Goal: Task Accomplishment & Management: Manage account settings

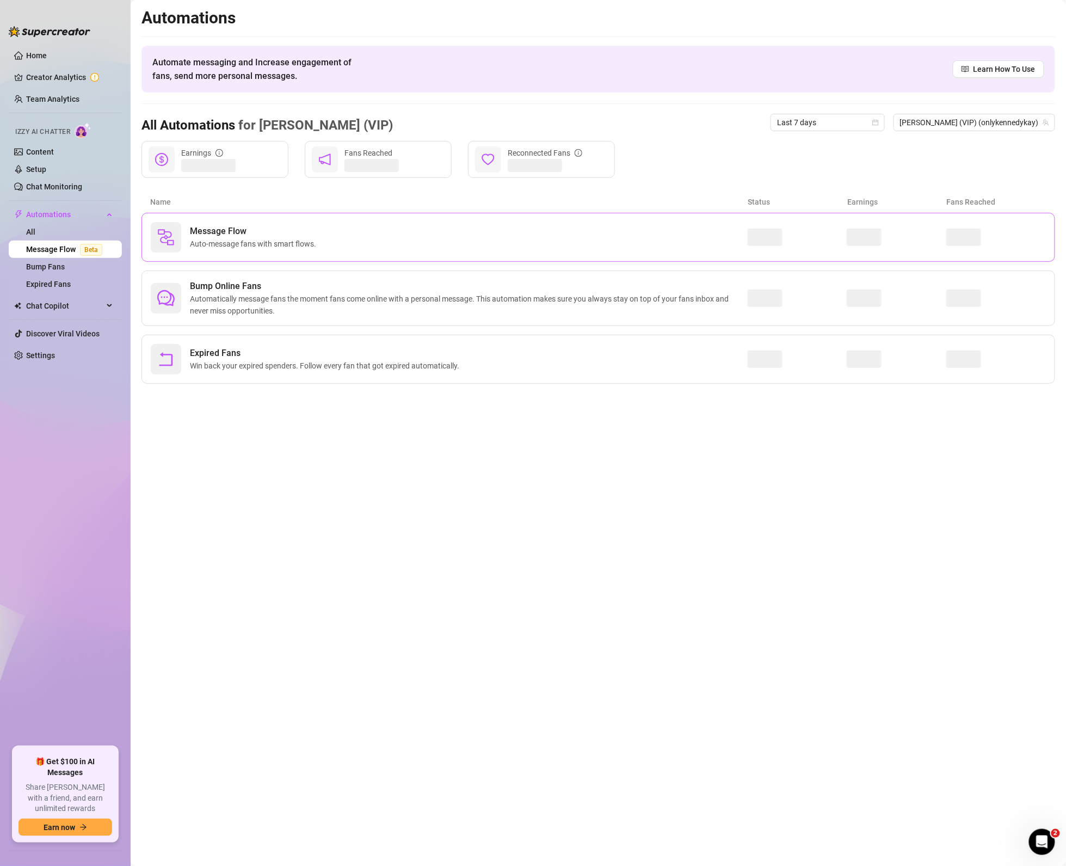
click at [261, 252] on div "Message Flow Auto-message fans with smart flows." at bounding box center [449, 237] width 597 height 30
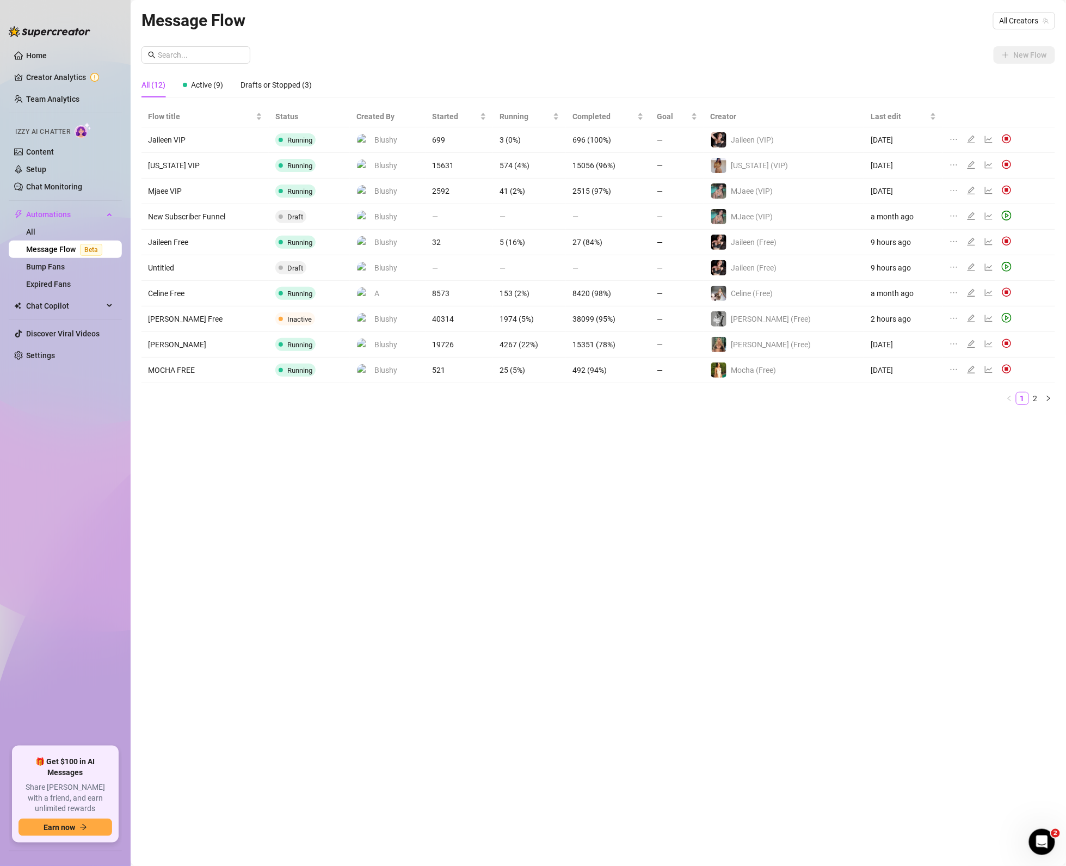
click at [991, 557] on div "Message Flow All Creators New Flow All (12) Active (9) Drafts or Stopped (3) Fl…" at bounding box center [598, 420] width 914 height 825
click at [1003, 320] on icon "play-circle" at bounding box center [1007, 318] width 10 height 10
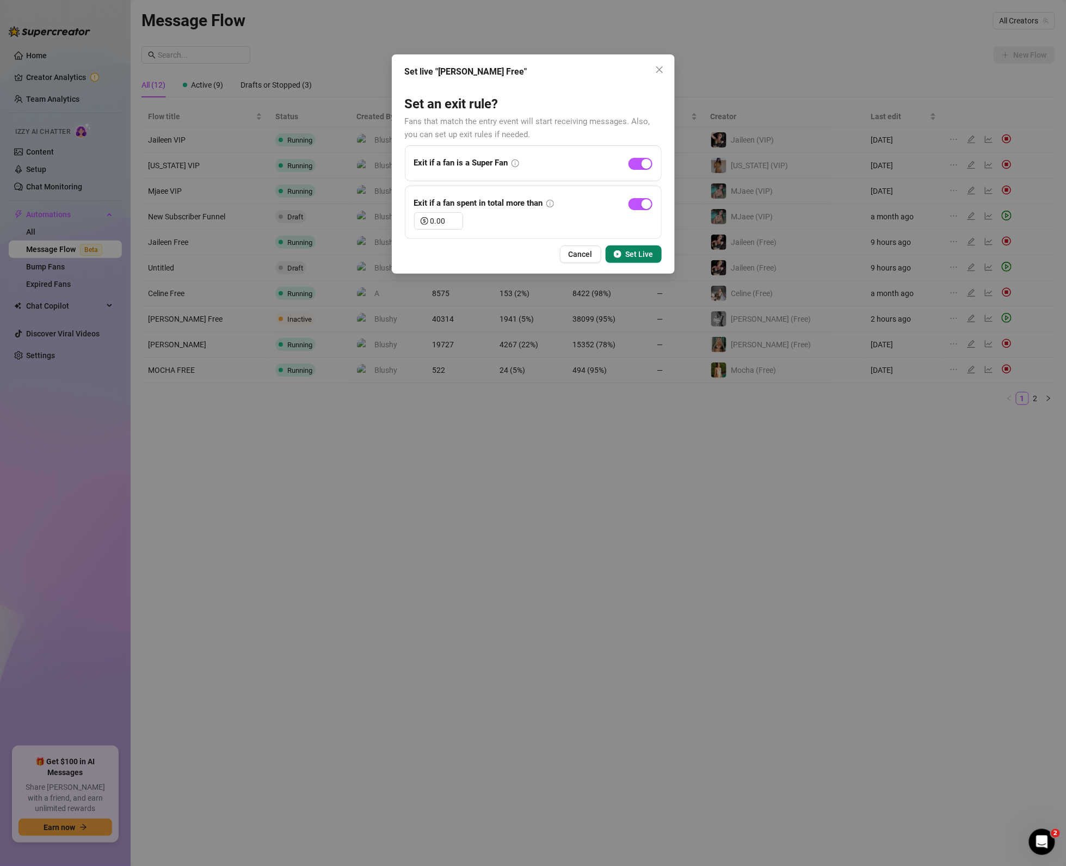
click at [628, 249] on button "Set Live" at bounding box center [634, 253] width 56 height 17
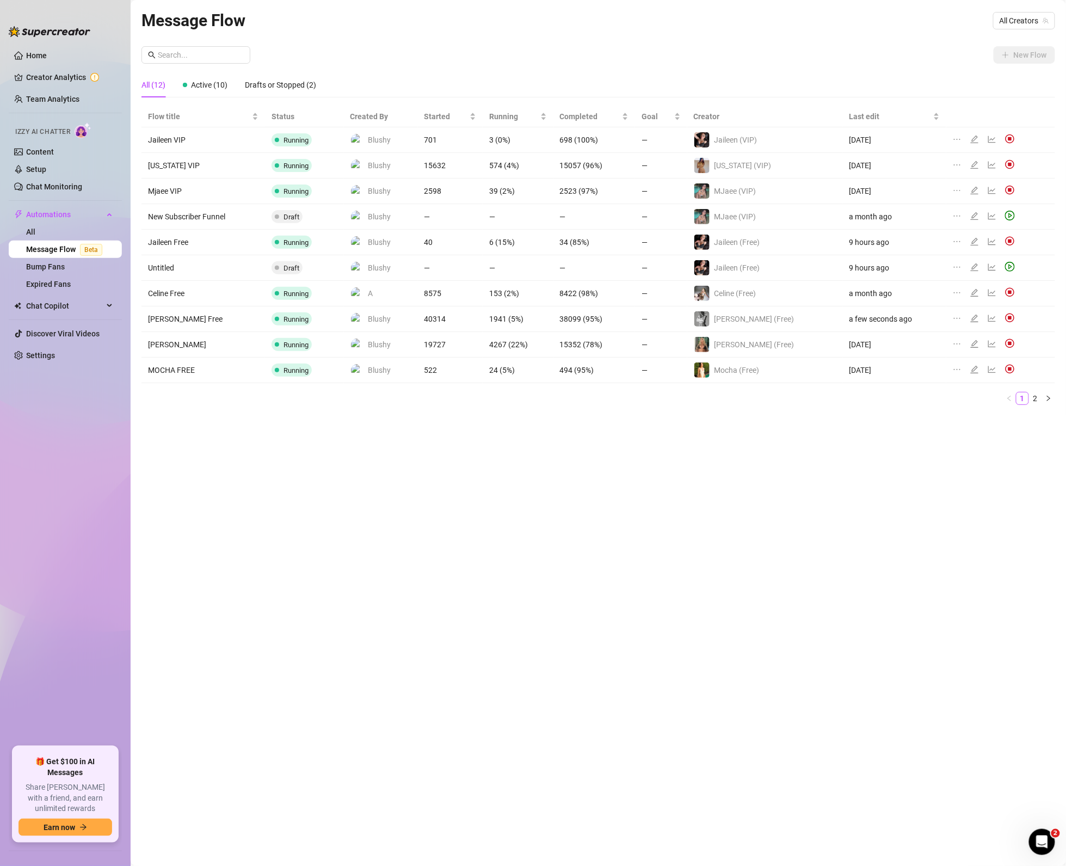
drag, startPoint x: 902, startPoint y: 573, endPoint x: 990, endPoint y: 720, distance: 171.3
click at [902, 573] on div "Message Flow All Creators New Flow All (12) Active (10) Drafts or Stopped (2) F…" at bounding box center [598, 420] width 914 height 825
